Goal: Find contact information: Find contact information

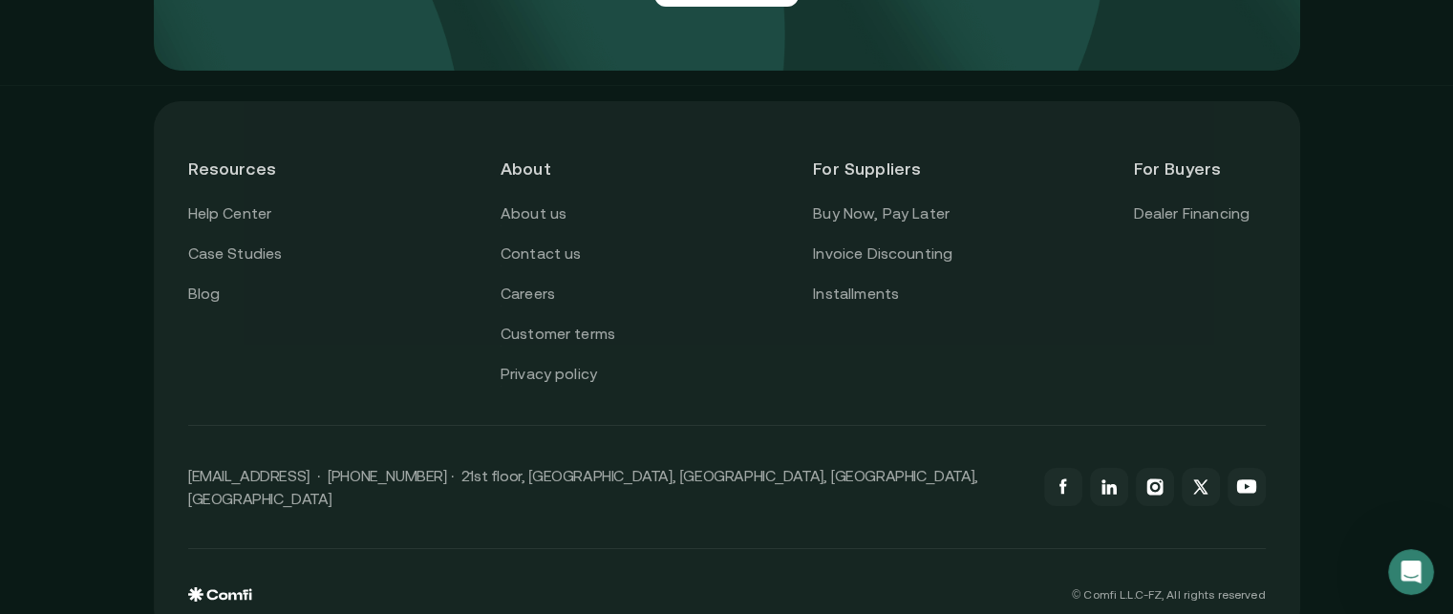
scroll to position [6840, 0]
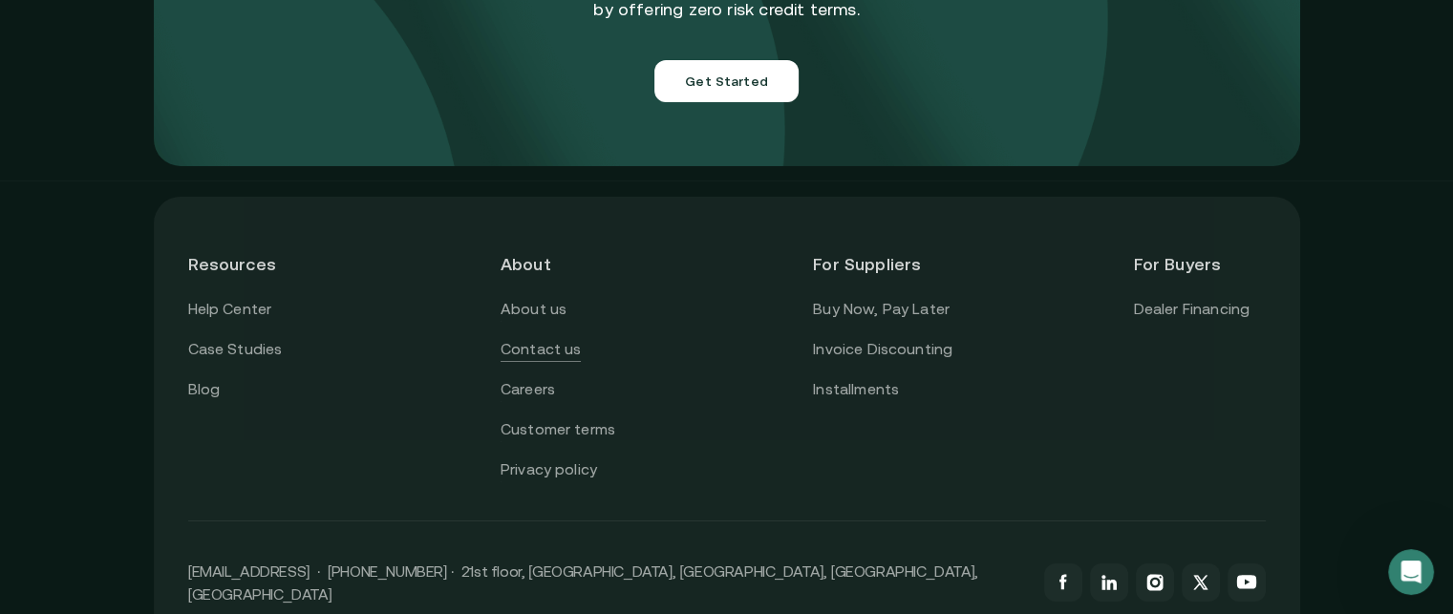
click at [540, 337] on link "Contact us" at bounding box center [541, 349] width 81 height 25
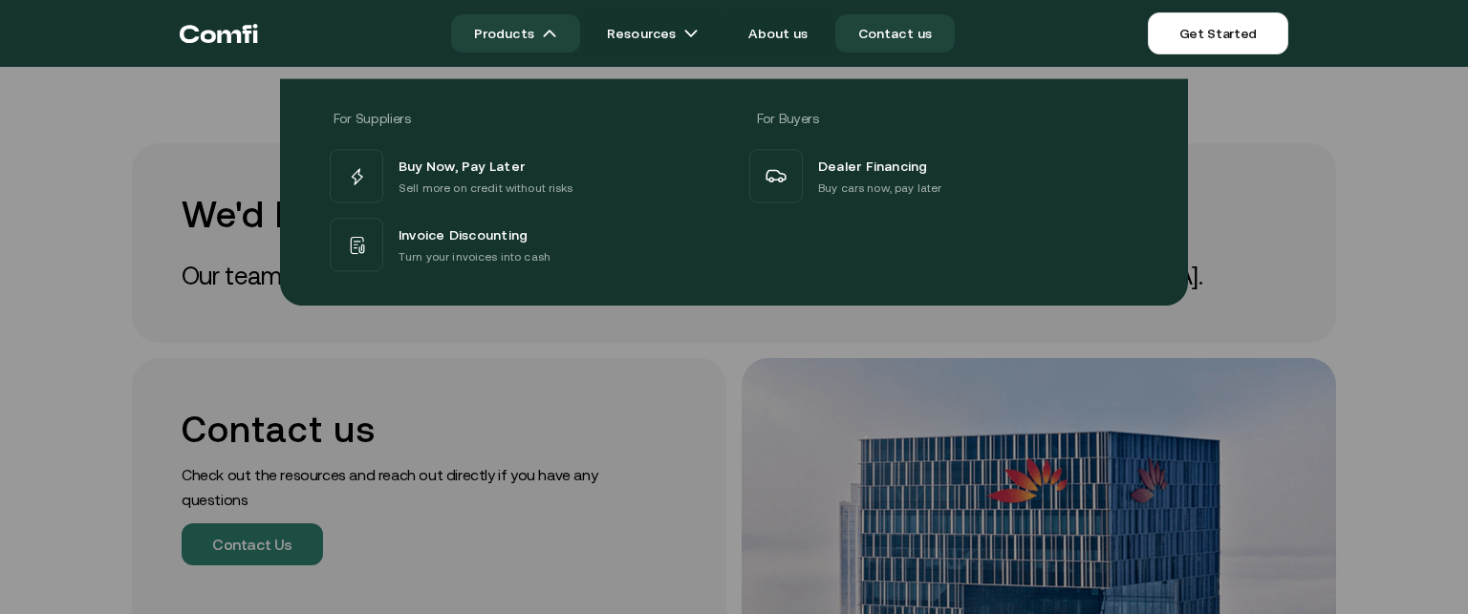
click at [528, 46] on link "Products" at bounding box center [515, 33] width 129 height 38
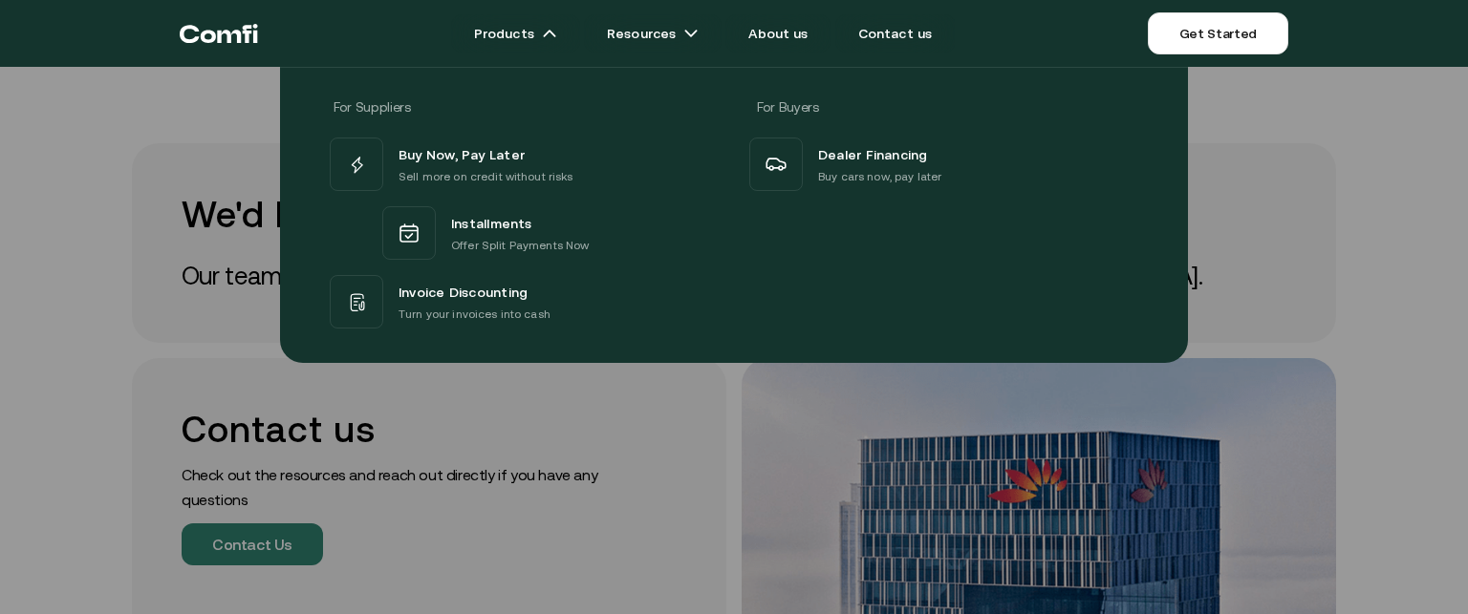
click at [68, 177] on div "For Suppliers For Buyers Buy Now, Pay Later Sell more on credit without risks I…" at bounding box center [734, 208] width 1468 height 311
